Goal: Check status: Check status

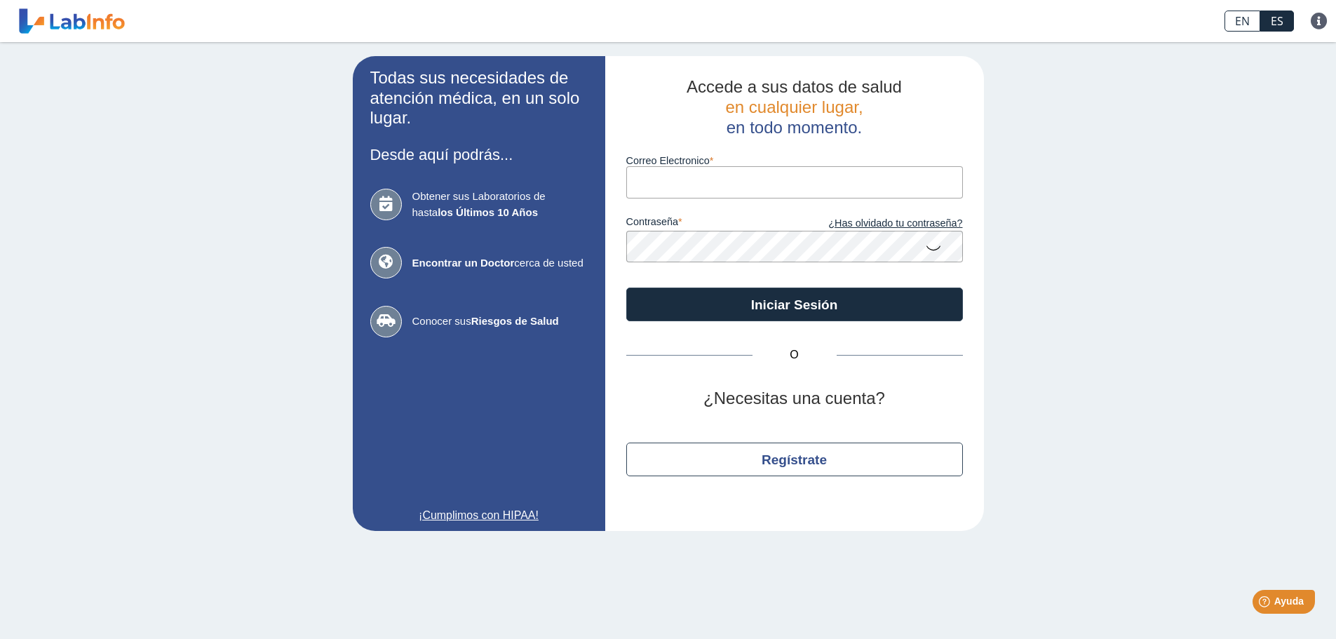
click at [673, 171] on input "Correo Electronico" at bounding box center [794, 182] width 337 height 32
click at [626, 288] on button "Iniciar Sesión" at bounding box center [794, 305] width 337 height 34
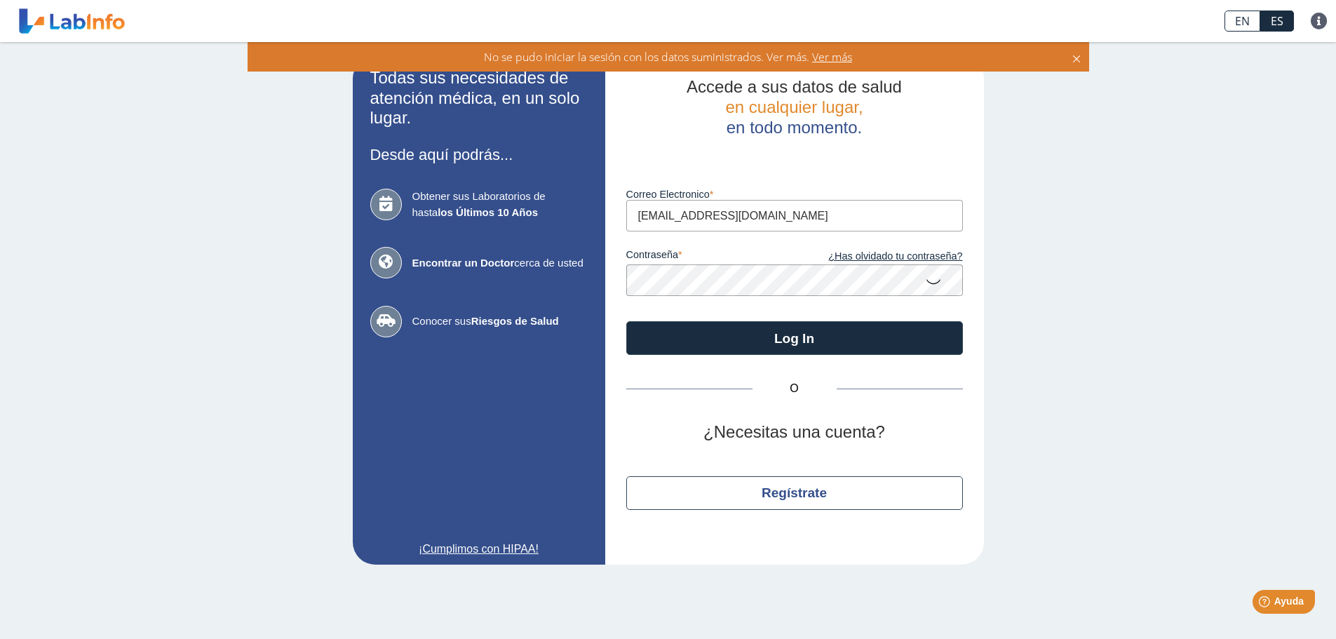
click at [932, 280] on icon at bounding box center [933, 280] width 17 height 27
click at [932, 280] on icon at bounding box center [933, 279] width 17 height 25
click at [767, 218] on input "[EMAIL_ADDRESS][DOMAIN_NAME]" at bounding box center [794, 216] width 337 height 32
type input "p"
type input "[EMAIL_ADDRESS][DOMAIN_NAME]"
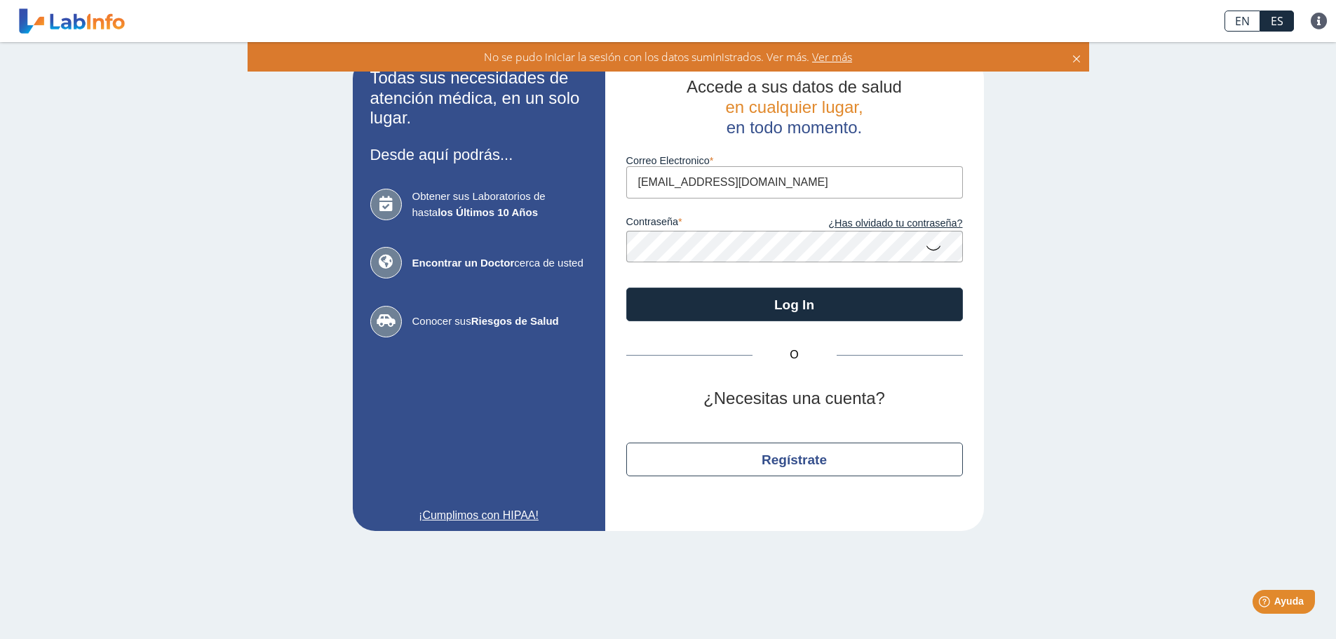
click at [689, 275] on form "Correo Electronico [EMAIL_ADDRESS][DOMAIN_NAME] contraseña ¿Has olvidado tu con…" at bounding box center [794, 229] width 337 height 184
click at [626, 288] on button "Log In" at bounding box center [794, 305] width 337 height 34
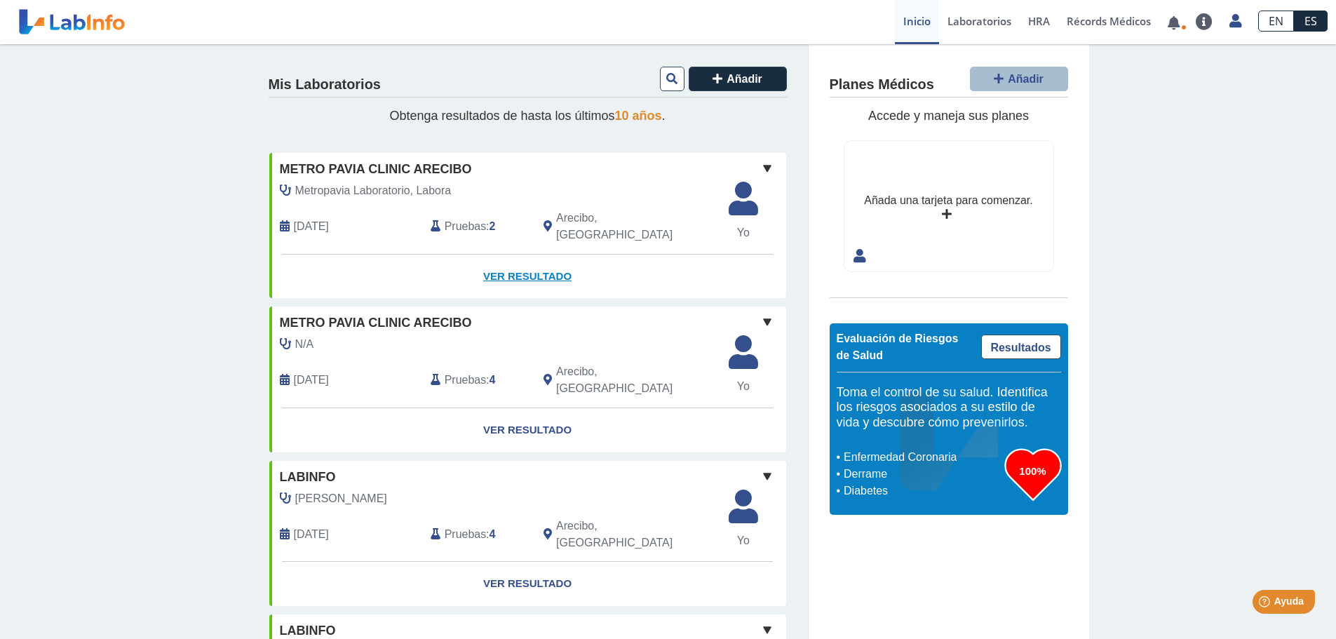
click at [499, 271] on link "Ver Resultado" at bounding box center [527, 277] width 517 height 44
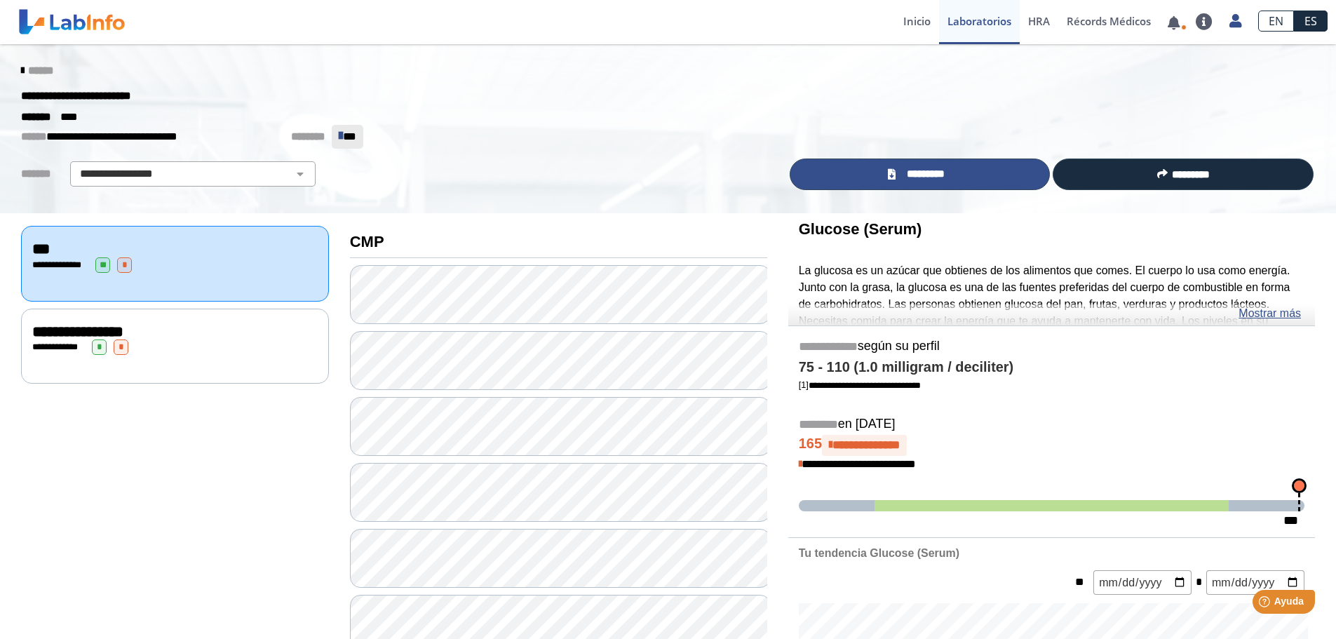
click at [926, 168] on span "*********" at bounding box center [925, 174] width 51 height 16
